Goal: Task Accomplishment & Management: Manage account settings

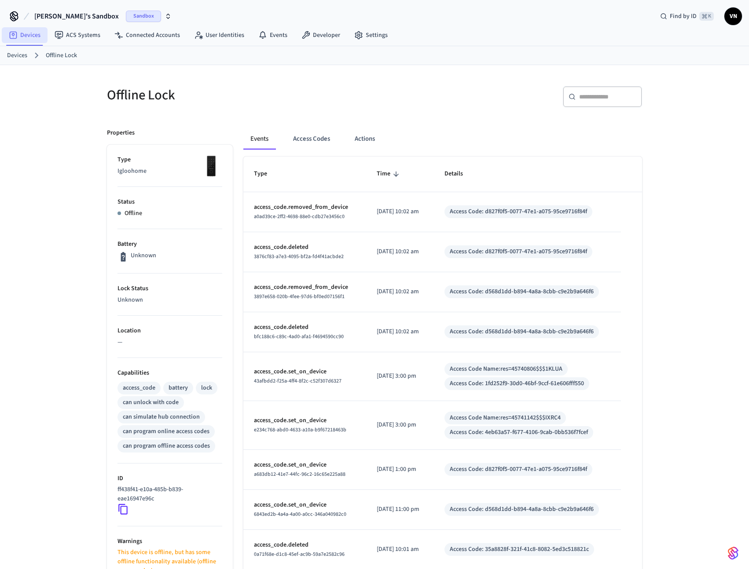
click at [31, 40] on link "Devices" at bounding box center [25, 35] width 46 height 16
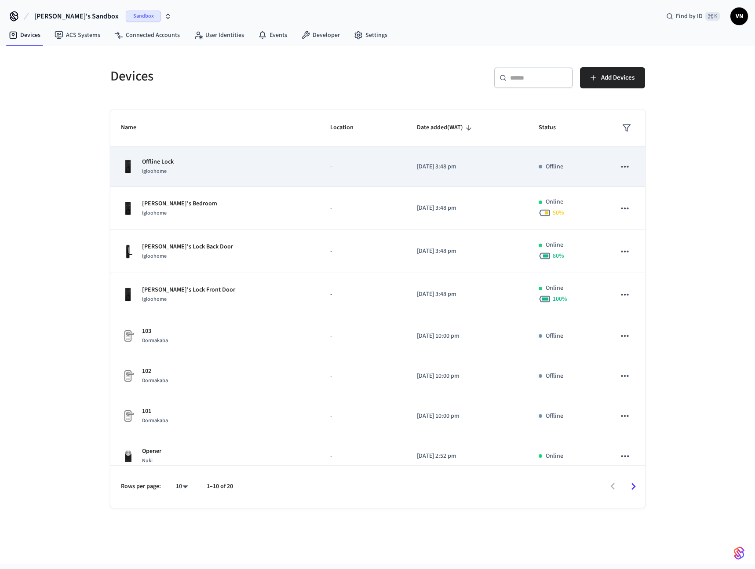
click at [622, 165] on icon "sticky table" at bounding box center [624, 166] width 11 height 11
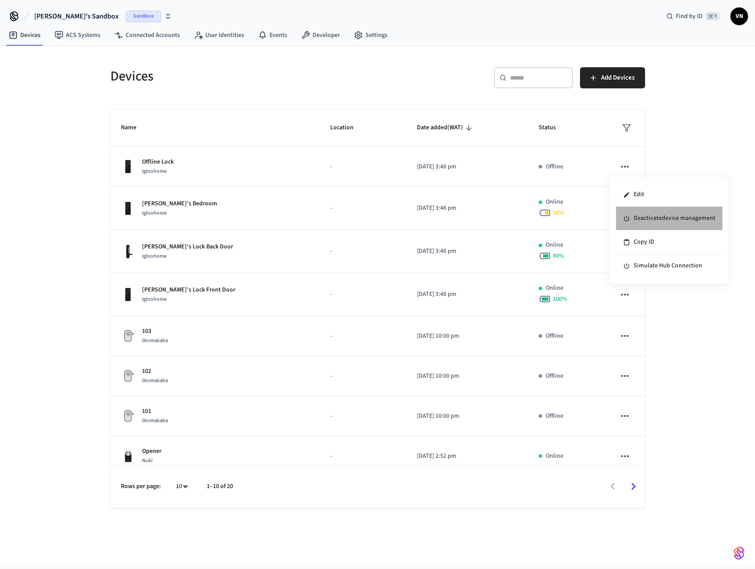
click at [647, 219] on li "Deactivate device management" at bounding box center [669, 219] width 106 height 24
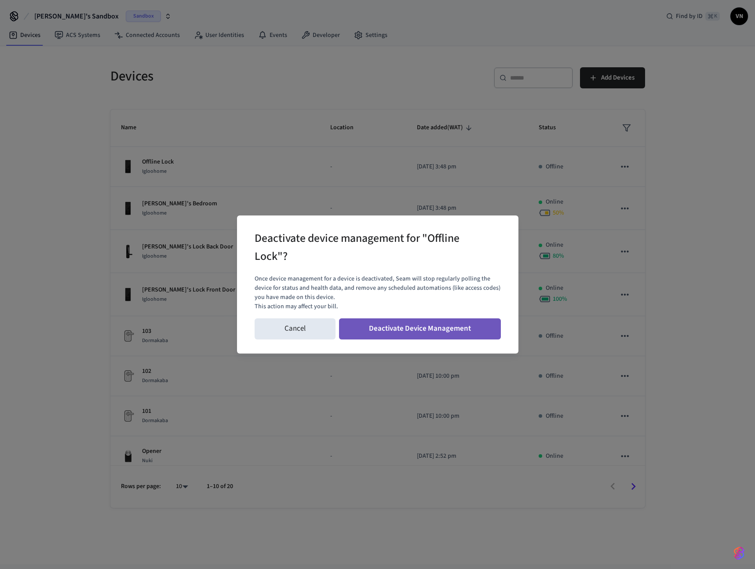
click at [478, 329] on button "Deactivate Device Management" at bounding box center [420, 328] width 162 height 21
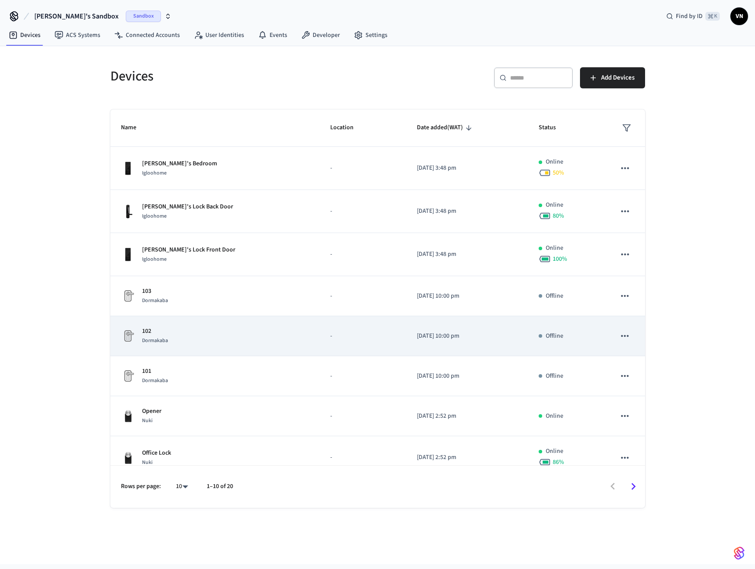
scroll to position [100, 0]
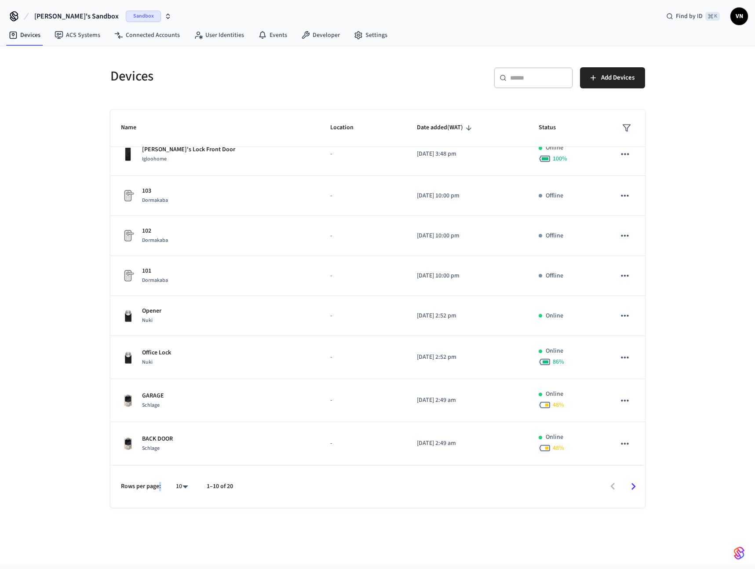
click at [160, 489] on p "Rows per page:" at bounding box center [141, 486] width 40 height 9
click at [185, 485] on body "[PERSON_NAME]'s Sandbox Sandbox Find by ID ⌘ K VN Devices ACS Systems Connected…" at bounding box center [377, 282] width 755 height 564
click at [180, 539] on li "All" at bounding box center [178, 543] width 23 height 23
type input "**"
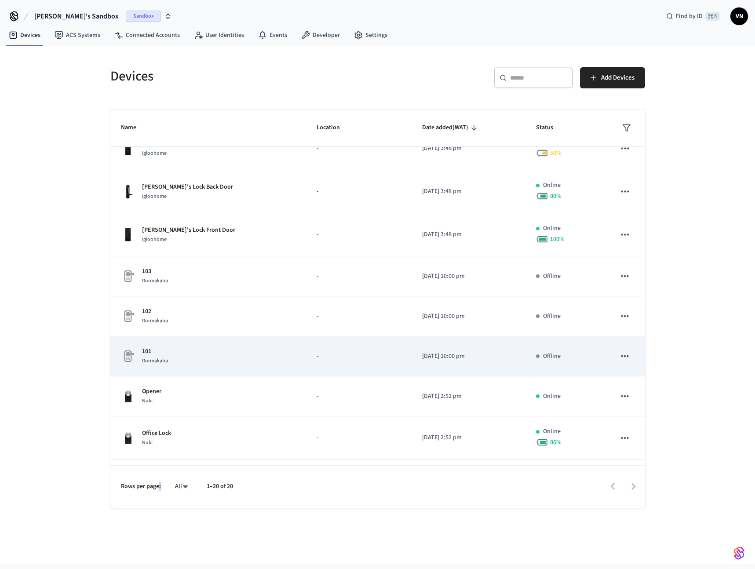
scroll to position [0, 0]
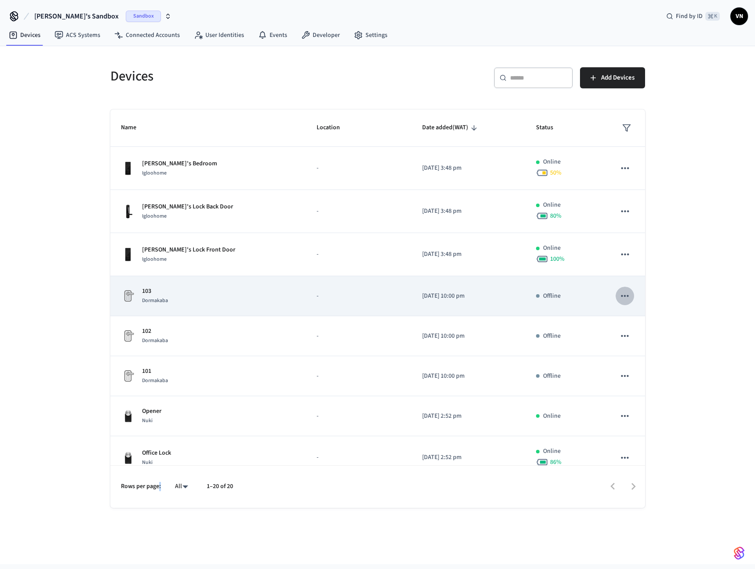
click at [619, 293] on icon "sticky table" at bounding box center [624, 295] width 11 height 11
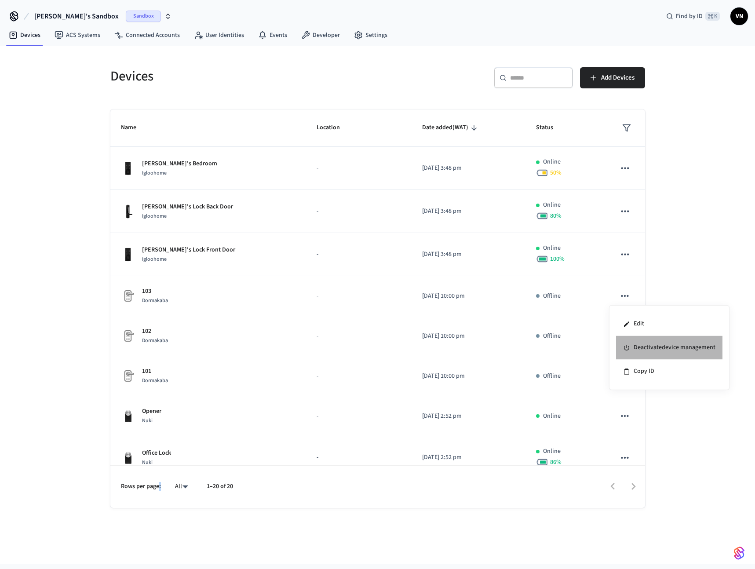
click at [646, 352] on li "Deactivate device management" at bounding box center [669, 348] width 106 height 24
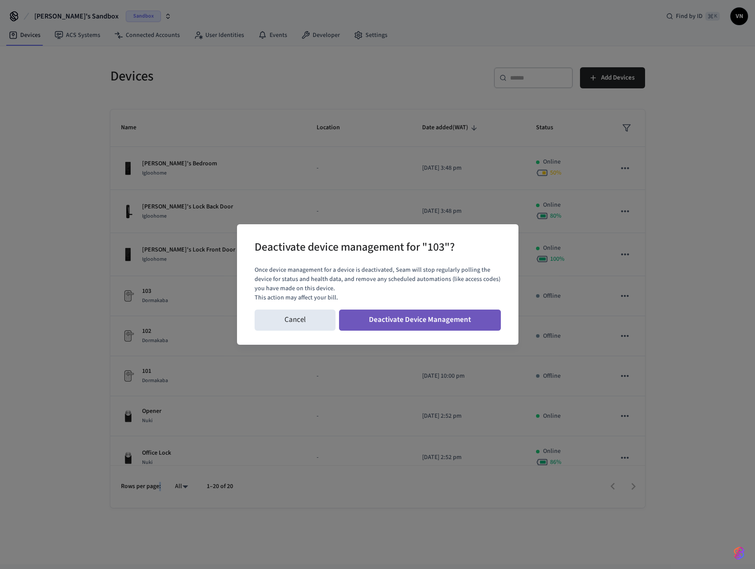
click at [434, 322] on button "Deactivate Device Management" at bounding box center [420, 320] width 162 height 21
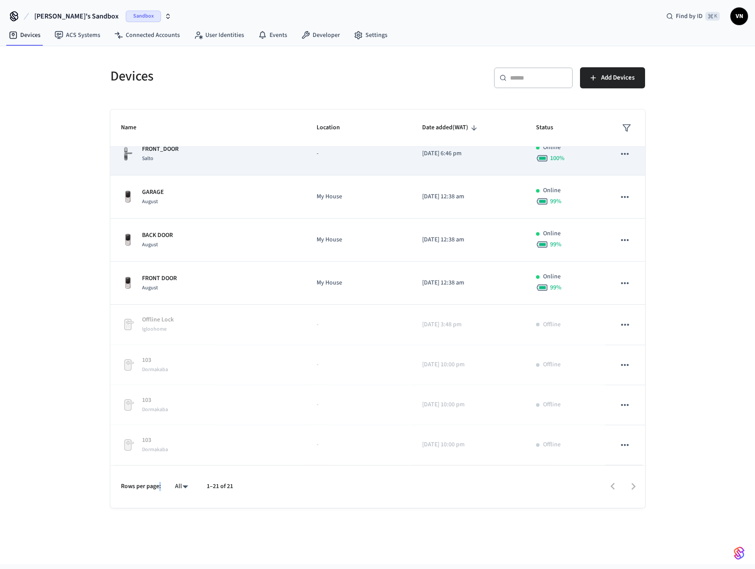
scroll to position [319, 0]
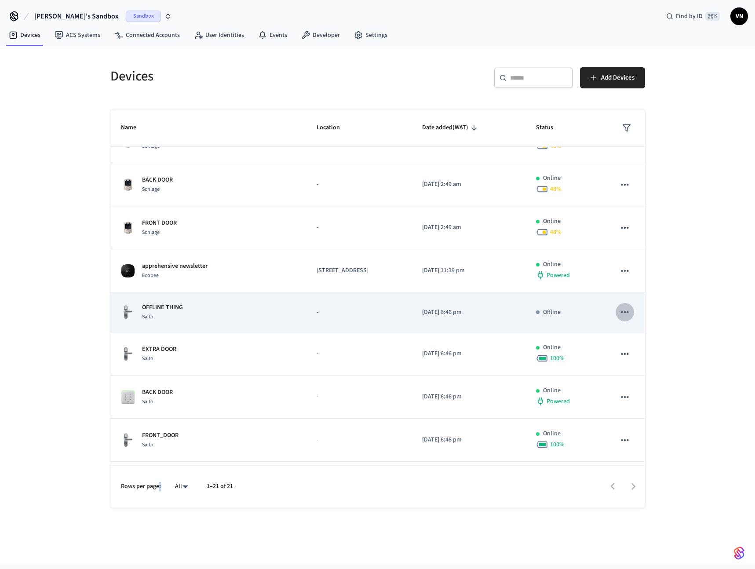
click at [623, 313] on icon "sticky table" at bounding box center [624, 312] width 11 height 11
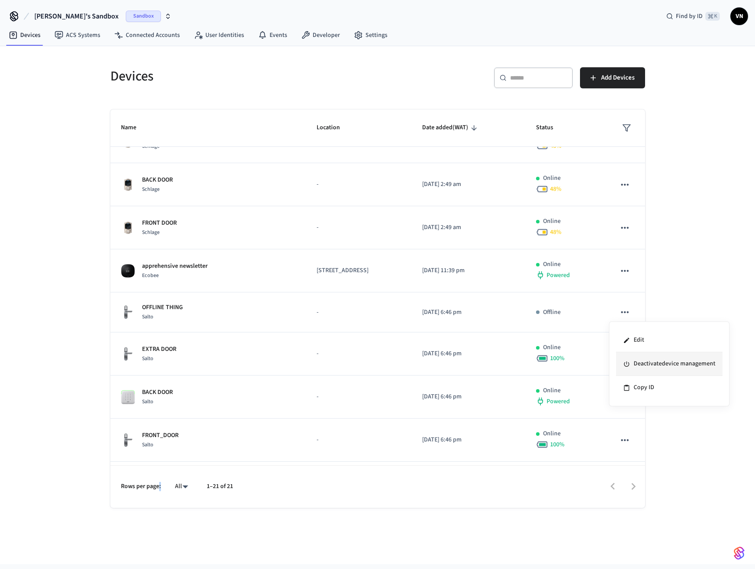
click at [643, 361] on li "Deactivate device management" at bounding box center [669, 364] width 106 height 24
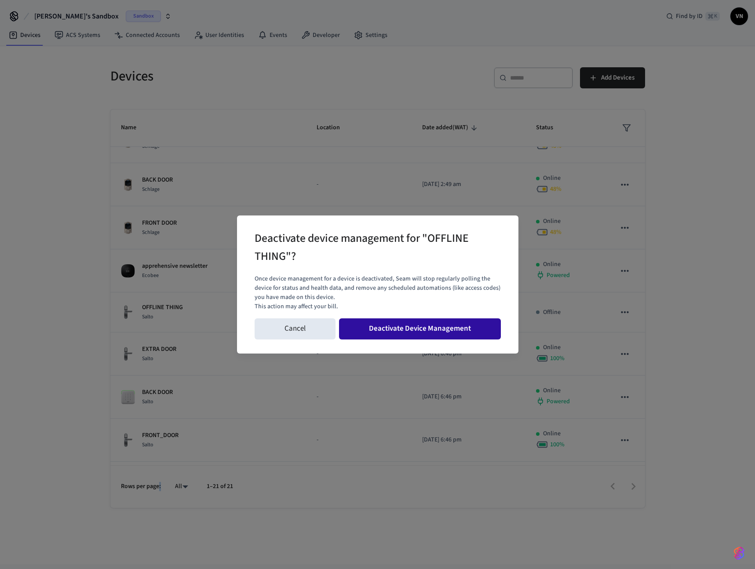
click at [480, 336] on button "Deactivate Device Management" at bounding box center [420, 328] width 162 height 21
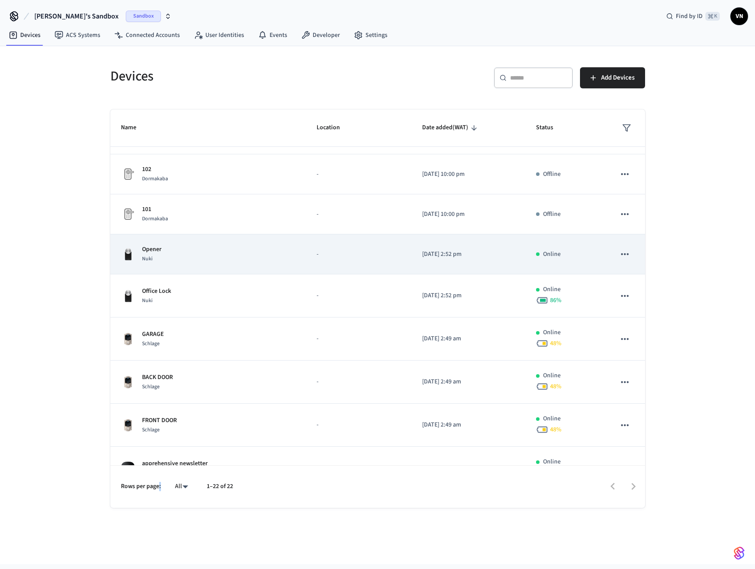
scroll to position [0, 0]
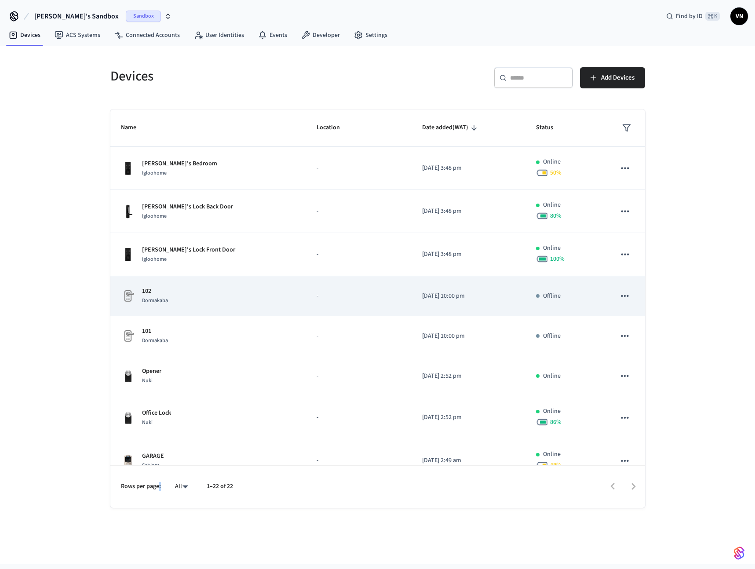
click at [619, 297] on icon "sticky table" at bounding box center [624, 295] width 11 height 11
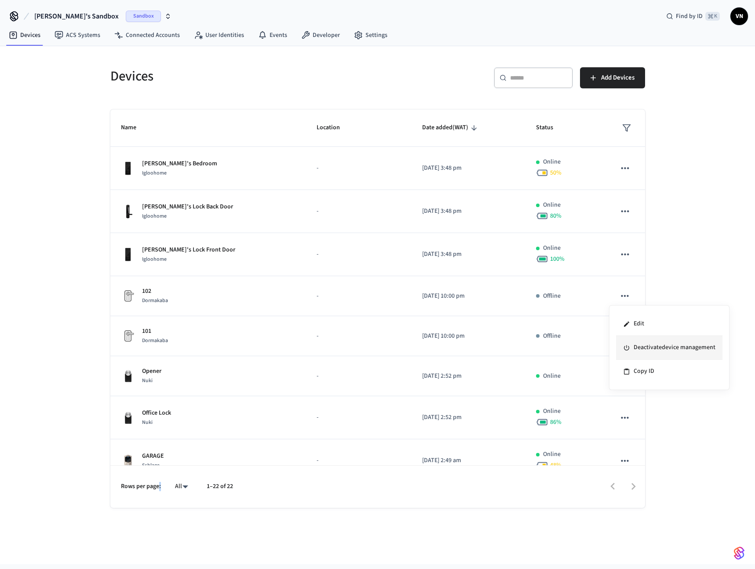
click at [649, 346] on li "Deactivate device management" at bounding box center [669, 348] width 106 height 24
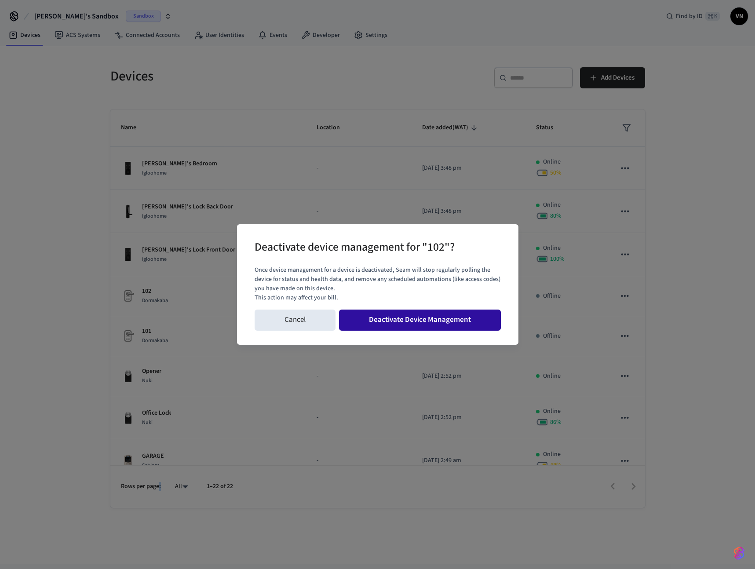
click at [439, 319] on button "Deactivate Device Management" at bounding box center [420, 320] width 162 height 21
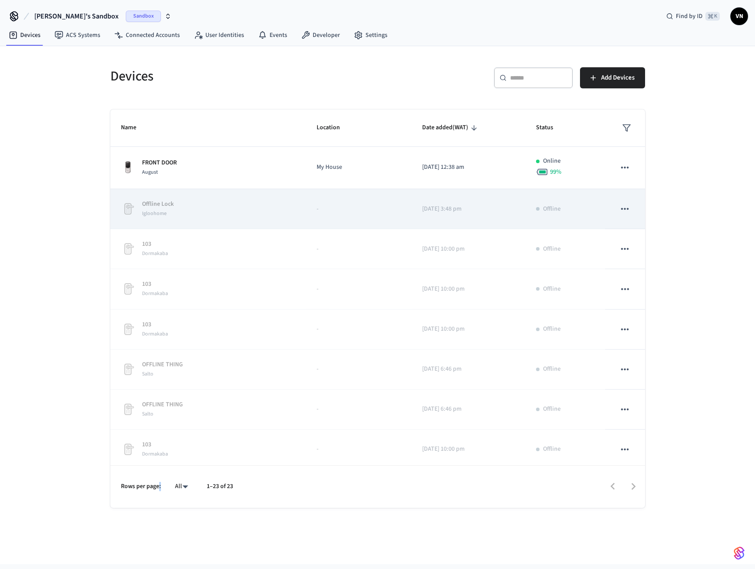
scroll to position [642, 0]
click at [622, 208] on icon "sticky table" at bounding box center [624, 207] width 11 height 11
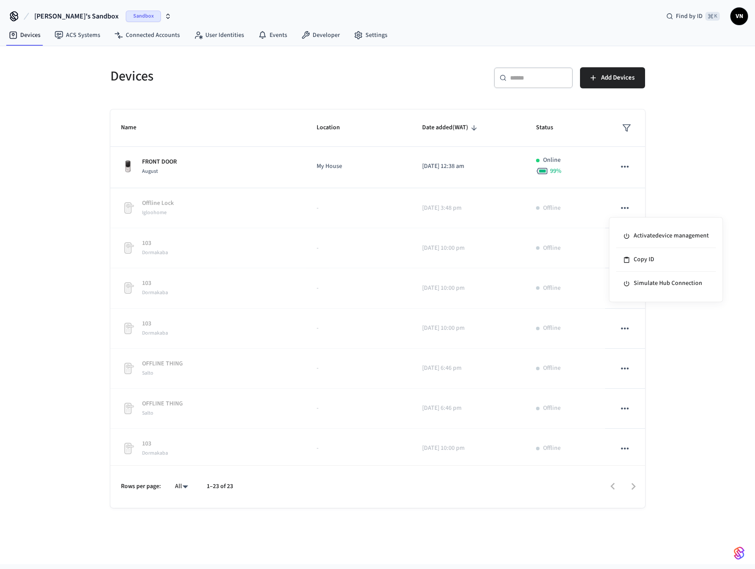
click at [682, 193] on div at bounding box center [377, 284] width 755 height 569
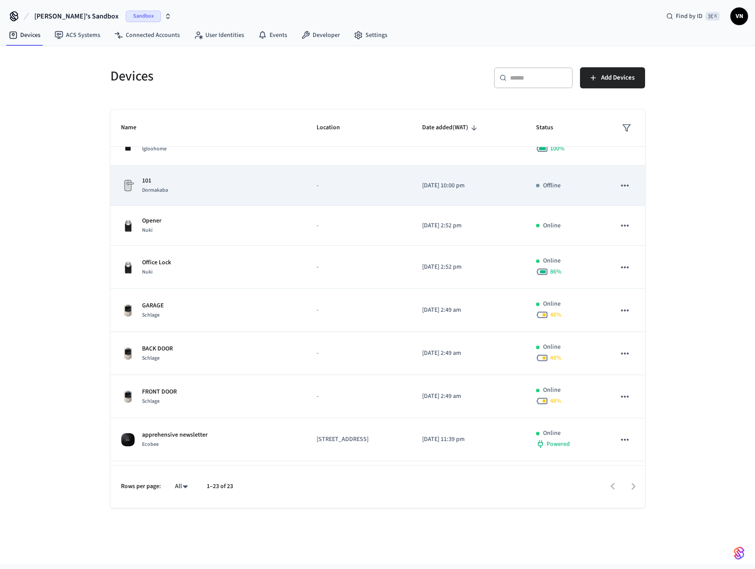
scroll to position [0, 0]
